Goal: Information Seeking & Learning: Learn about a topic

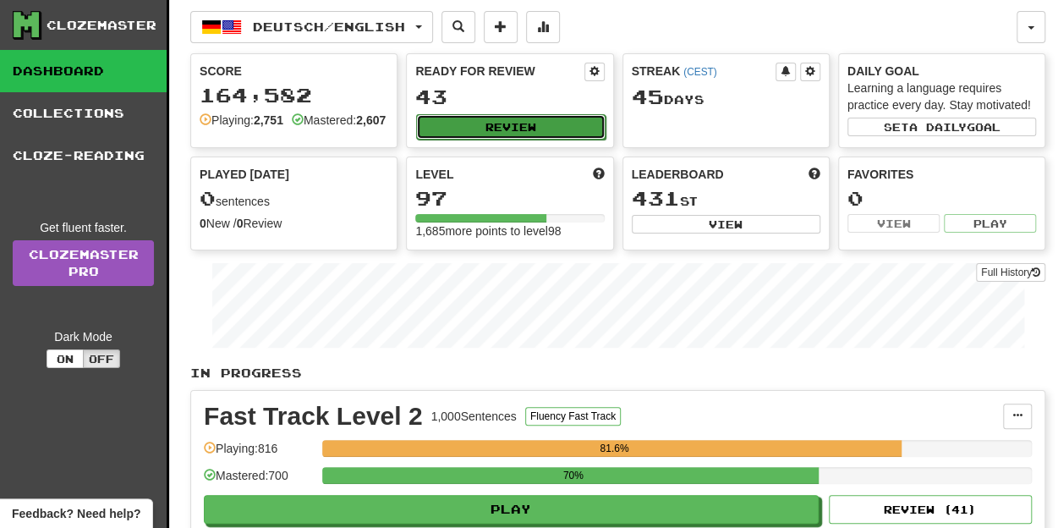
click at [532, 128] on button "Review" at bounding box center [510, 126] width 189 height 25
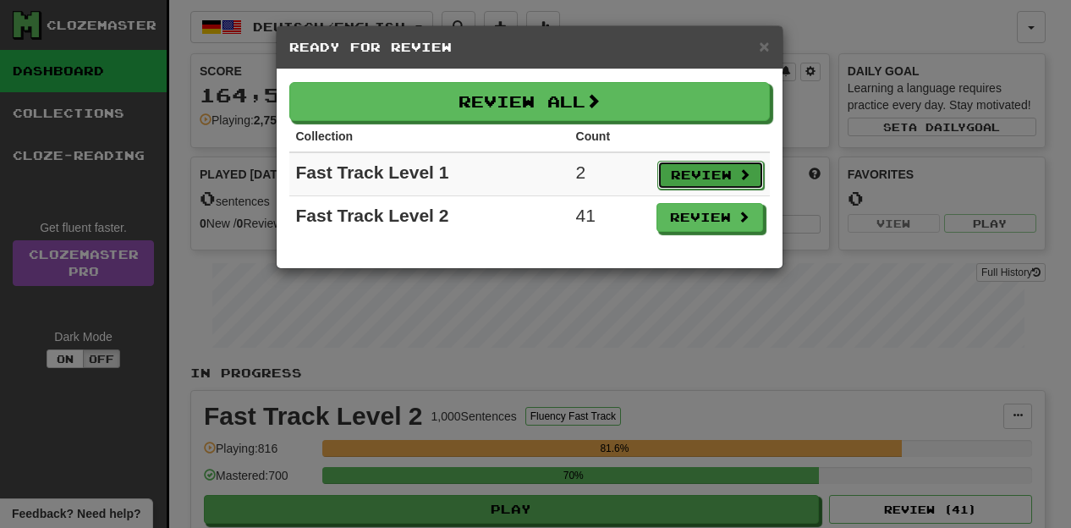
click at [724, 168] on button "Review" at bounding box center [710, 175] width 107 height 29
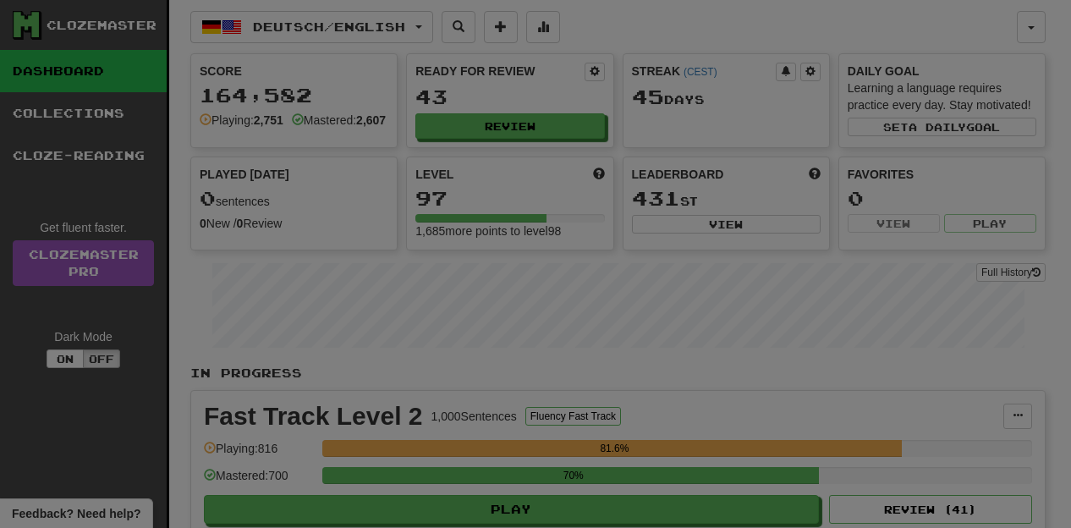
select select "**"
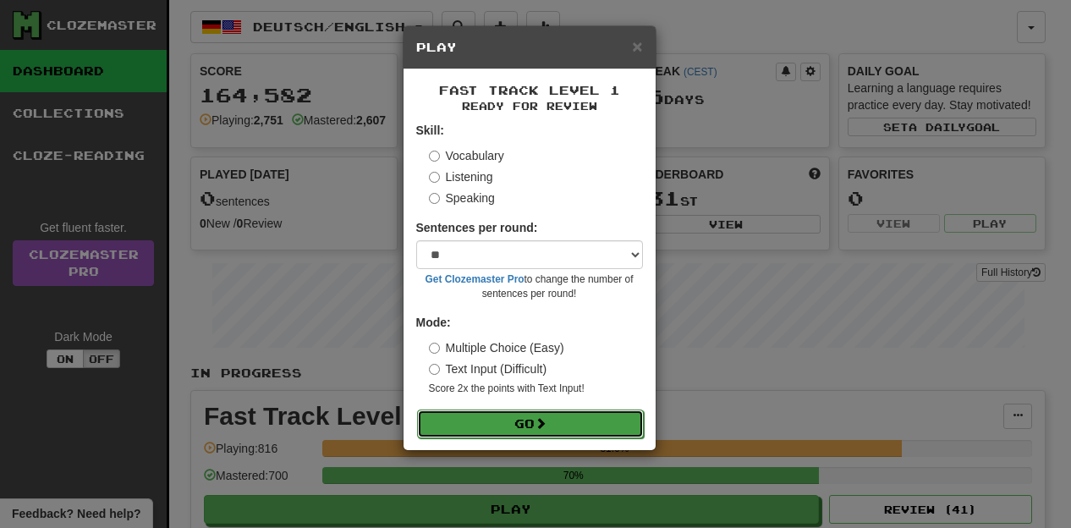
click at [562, 425] on button "Go" at bounding box center [530, 423] width 227 height 29
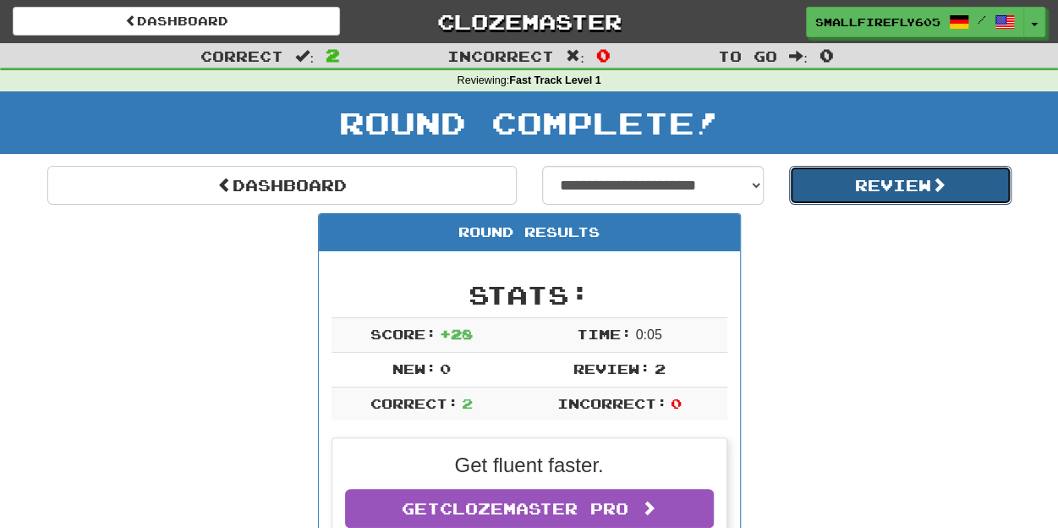
click at [956, 177] on button "Review" at bounding box center [900, 185] width 222 height 39
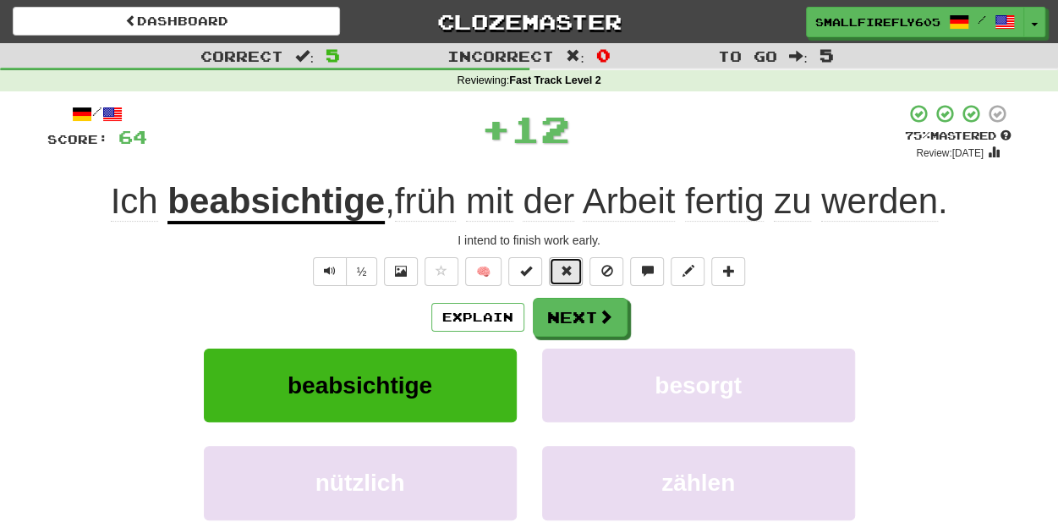
click at [565, 265] on span at bounding box center [566, 271] width 12 height 12
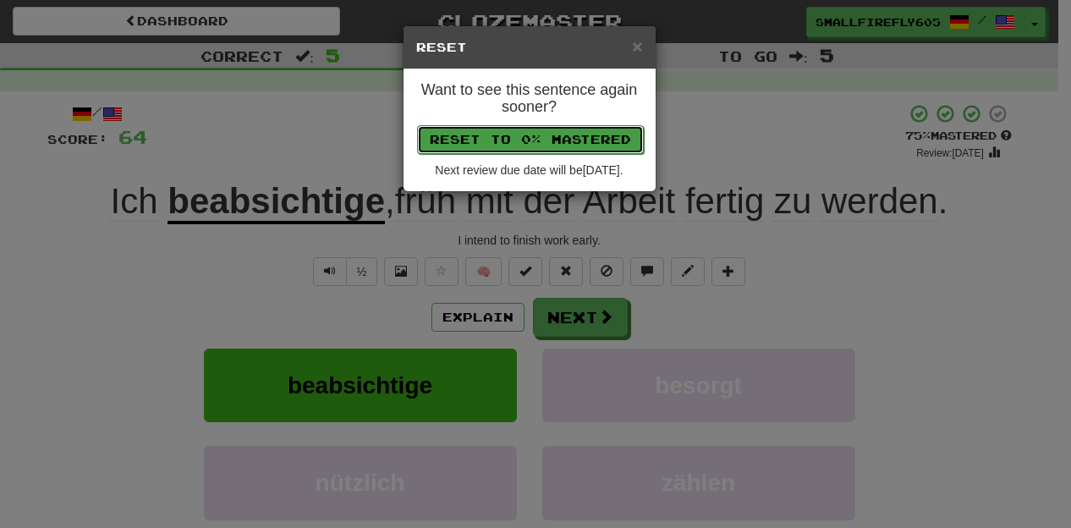
click at [579, 129] on button "Reset to 0% Mastered" at bounding box center [530, 139] width 227 height 29
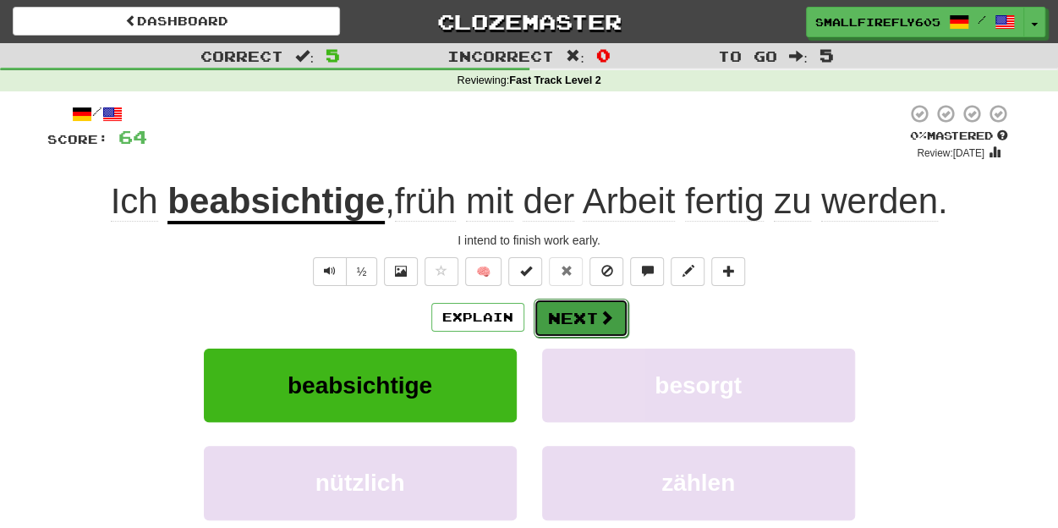
click at [590, 315] on button "Next" at bounding box center [581, 318] width 95 height 39
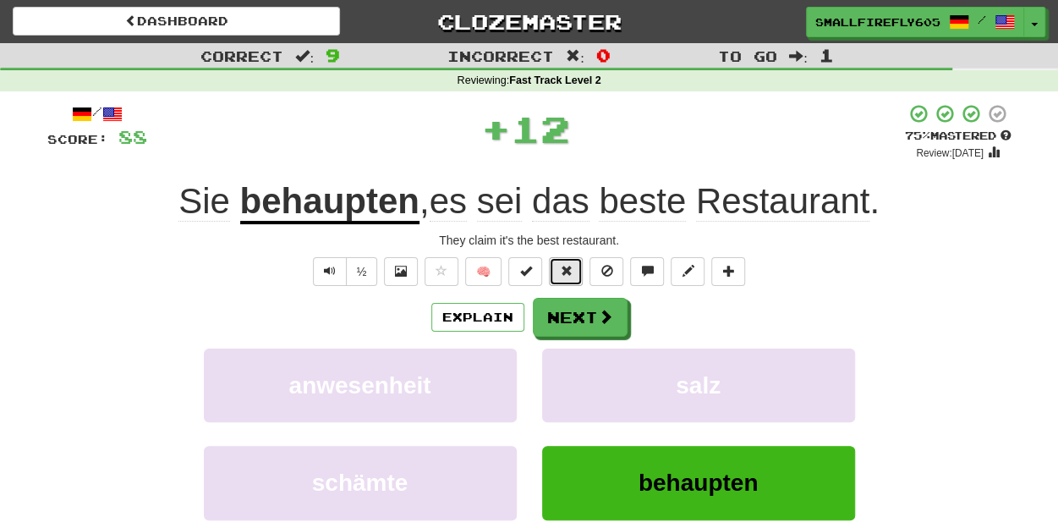
click at [573, 277] on button at bounding box center [566, 271] width 34 height 29
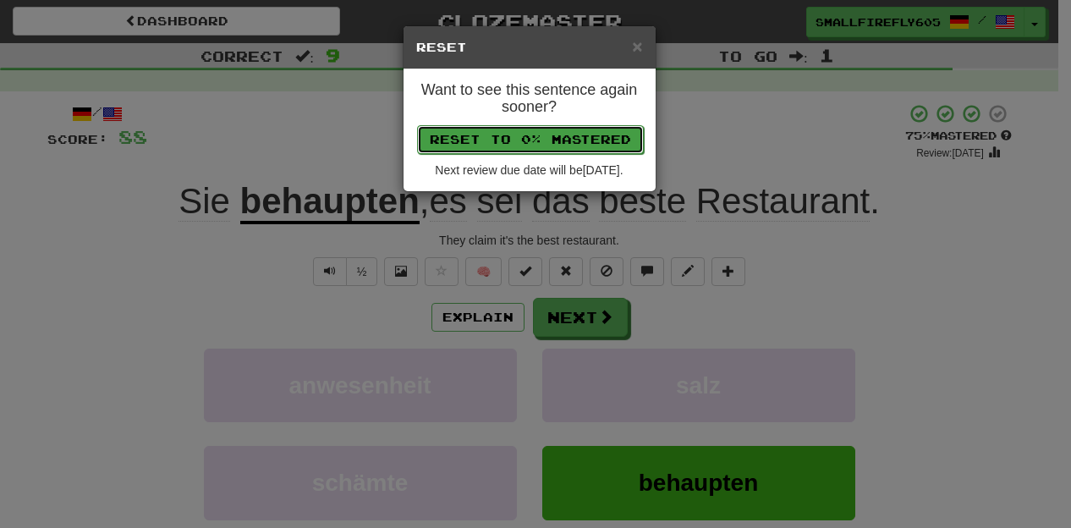
click at [556, 150] on button "Reset to 0% Mastered" at bounding box center [530, 139] width 227 height 29
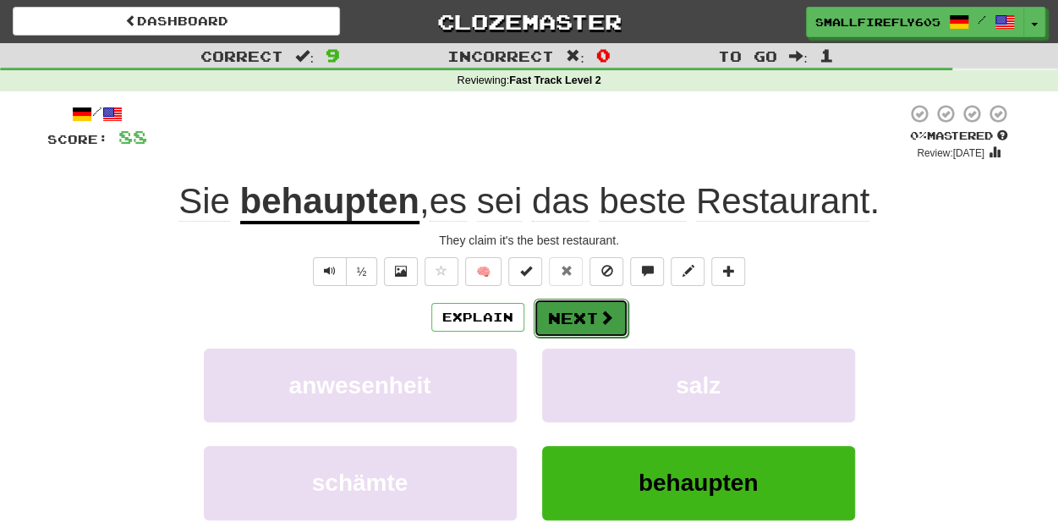
click at [585, 311] on button "Next" at bounding box center [581, 318] width 95 height 39
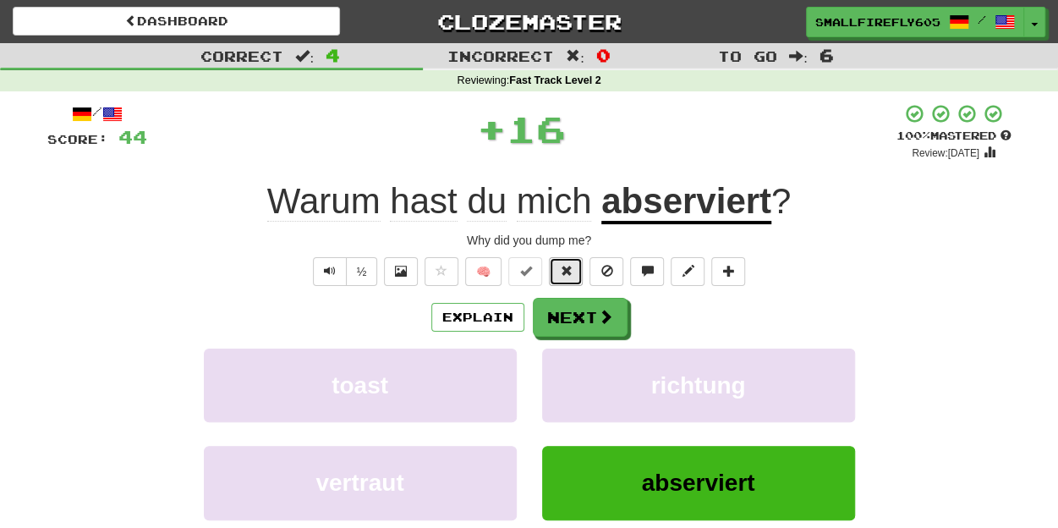
click at [563, 271] on span at bounding box center [566, 271] width 12 height 12
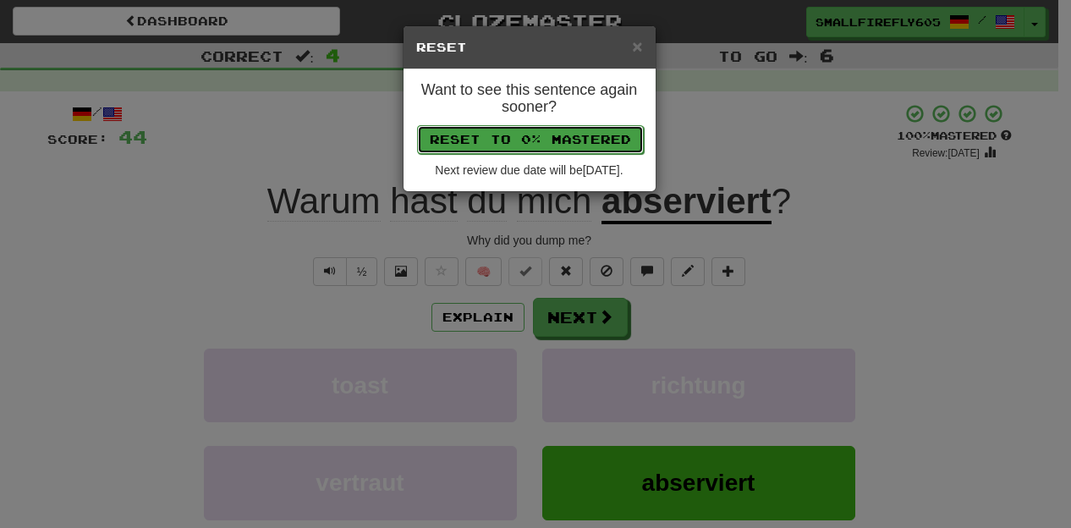
click at [584, 138] on button "Reset to 0% Mastered" at bounding box center [530, 139] width 227 height 29
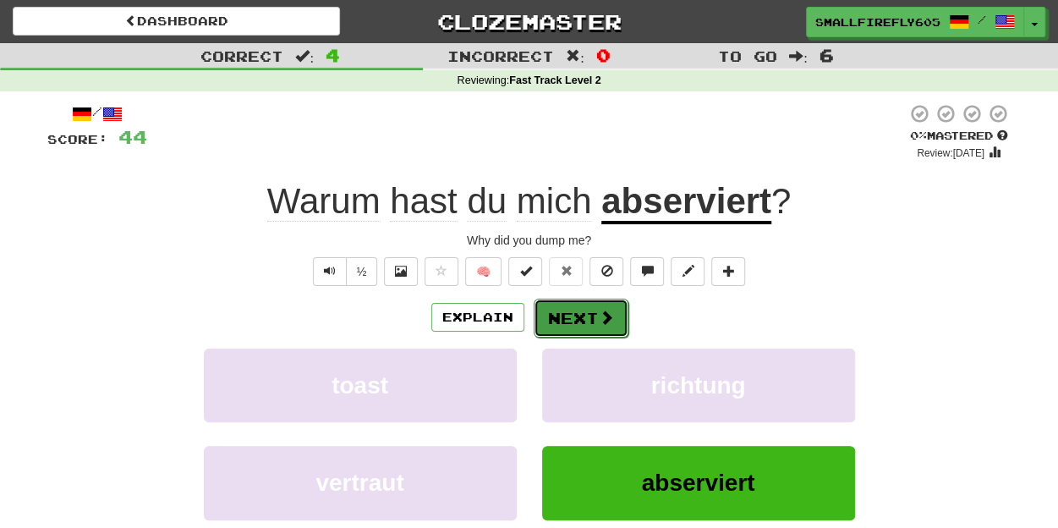
click at [587, 317] on button "Next" at bounding box center [581, 318] width 95 height 39
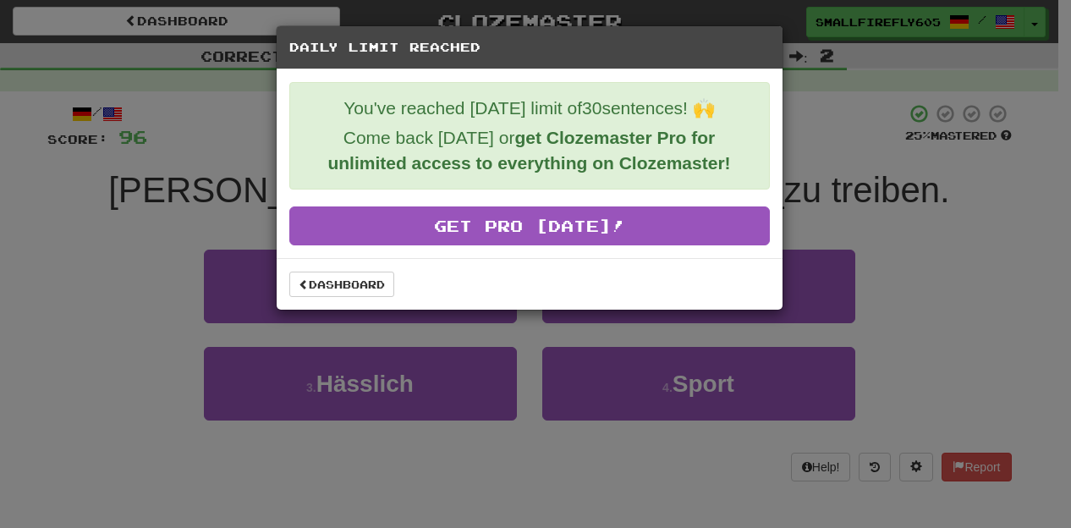
click at [318, 297] on div "Dashboard" at bounding box center [530, 284] width 506 height 52
click at [337, 282] on link "Dashboard" at bounding box center [341, 283] width 105 height 25
